Goal: Task Accomplishment & Management: Use online tool/utility

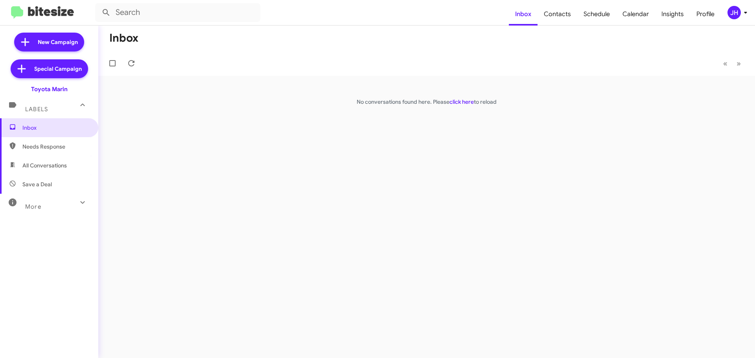
click at [736, 10] on div "JH" at bounding box center [734, 12] width 13 height 13
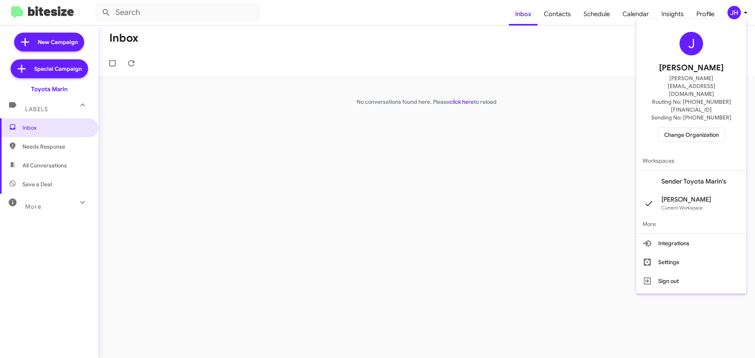
click at [681, 128] on span "Change Organization" at bounding box center [692, 134] width 55 height 13
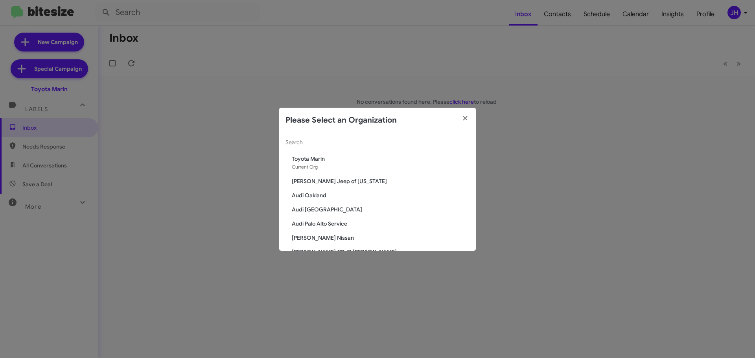
click at [305, 144] on input "Search" at bounding box center [378, 143] width 184 height 6
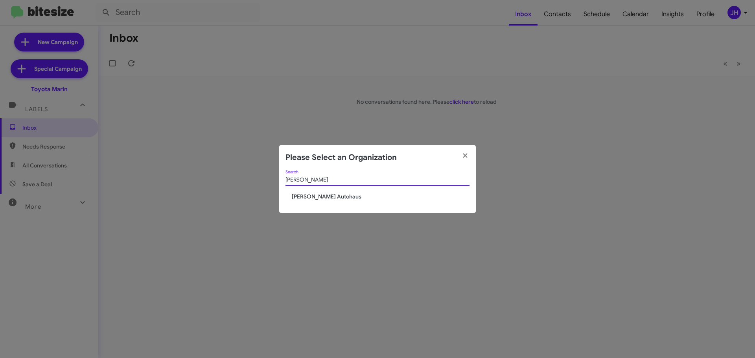
type input "vin dever"
click at [314, 199] on span "[PERSON_NAME] Autohaus" at bounding box center [381, 197] width 178 height 8
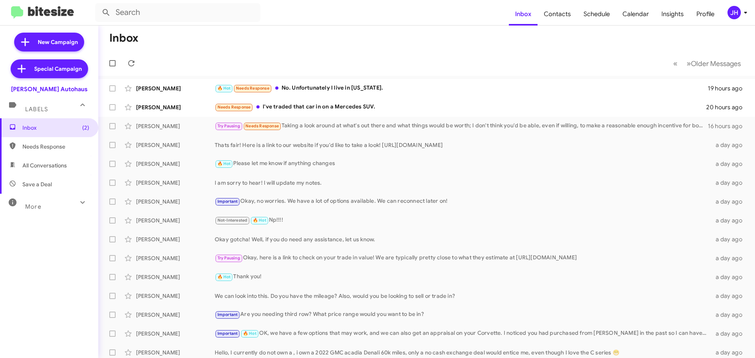
click at [735, 12] on div "JH" at bounding box center [734, 12] width 13 height 13
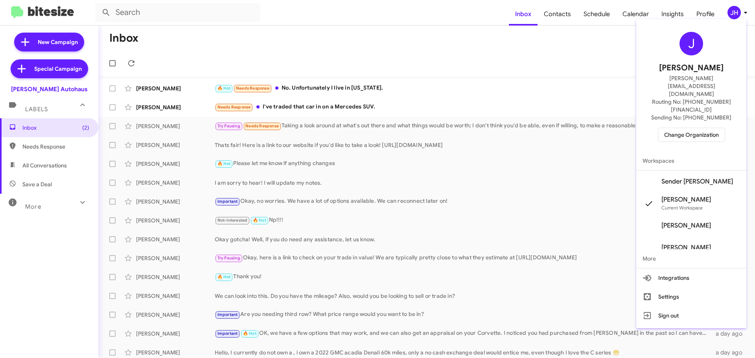
click at [683, 178] on span "Sender Vin Devers's" at bounding box center [698, 182] width 72 height 8
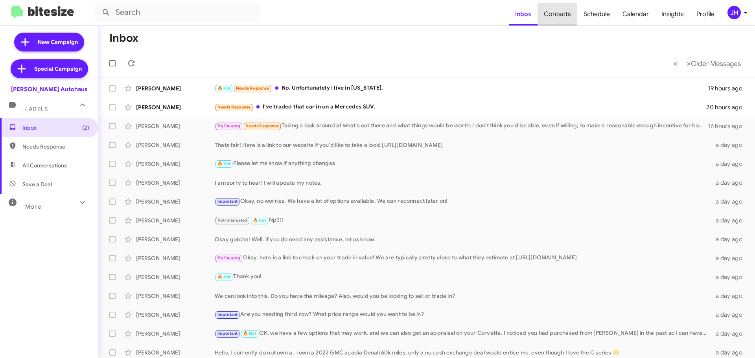
click at [562, 11] on span "Contacts" at bounding box center [558, 14] width 40 height 23
type input "in:groups"
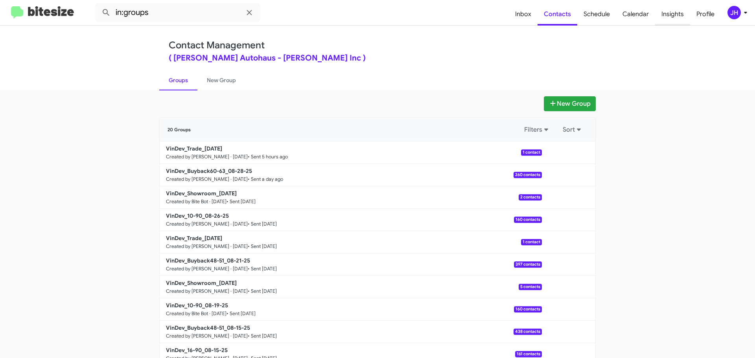
click at [671, 15] on span "Insights" at bounding box center [673, 14] width 35 height 23
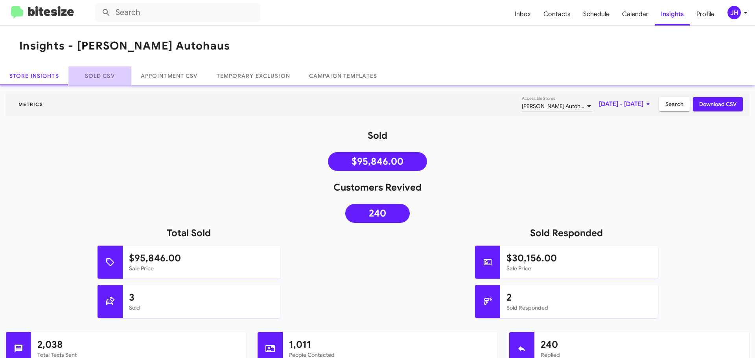
click at [109, 78] on link "Sold CSV" at bounding box center [99, 75] width 63 height 19
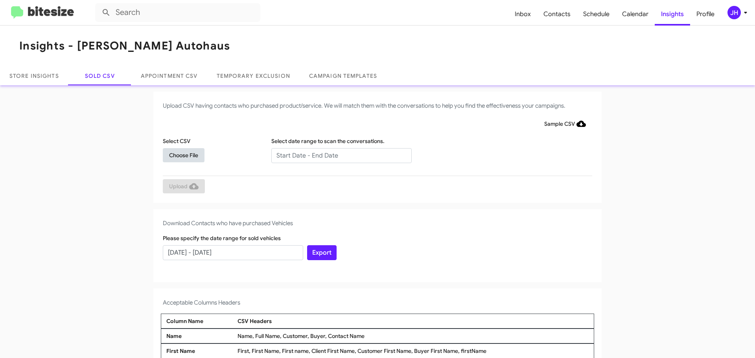
click at [179, 154] on span "Choose File" at bounding box center [183, 155] width 29 height 14
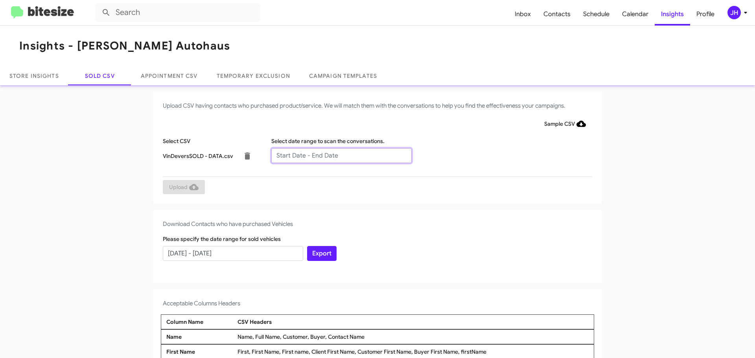
click at [297, 159] on input "text" at bounding box center [341, 155] width 140 height 15
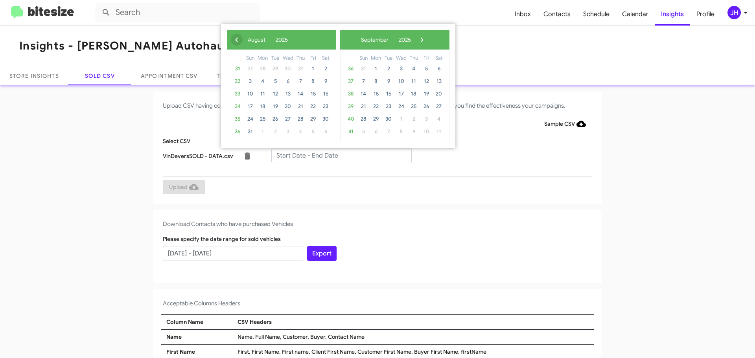
click at [240, 41] on span "‹" at bounding box center [237, 40] width 12 height 12
click at [281, 121] on span "29" at bounding box center [275, 119] width 13 height 13
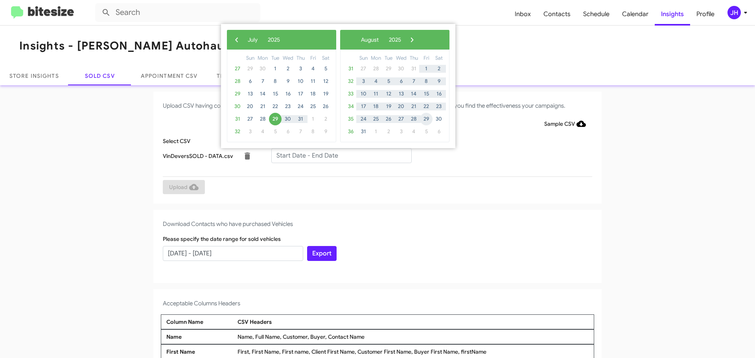
click at [425, 119] on span "29" at bounding box center [426, 119] width 13 height 13
type input "[DATE] - [DATE]"
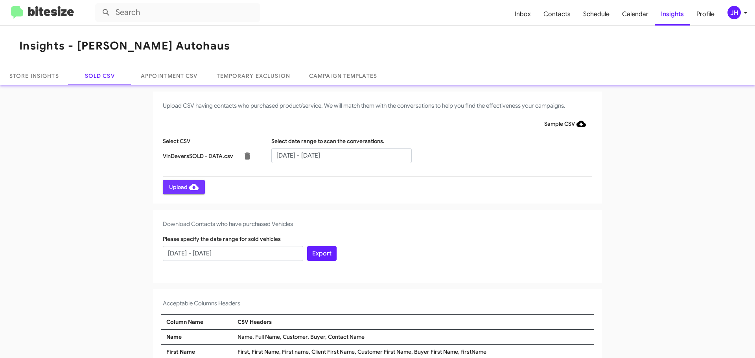
click at [181, 185] on span "Upload" at bounding box center [184, 187] width 30 height 14
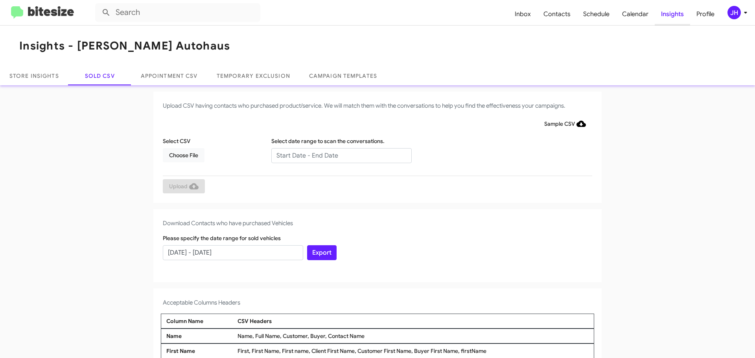
click at [673, 15] on span "Insights" at bounding box center [672, 14] width 35 height 23
